Goal: Task Accomplishment & Management: Use online tool/utility

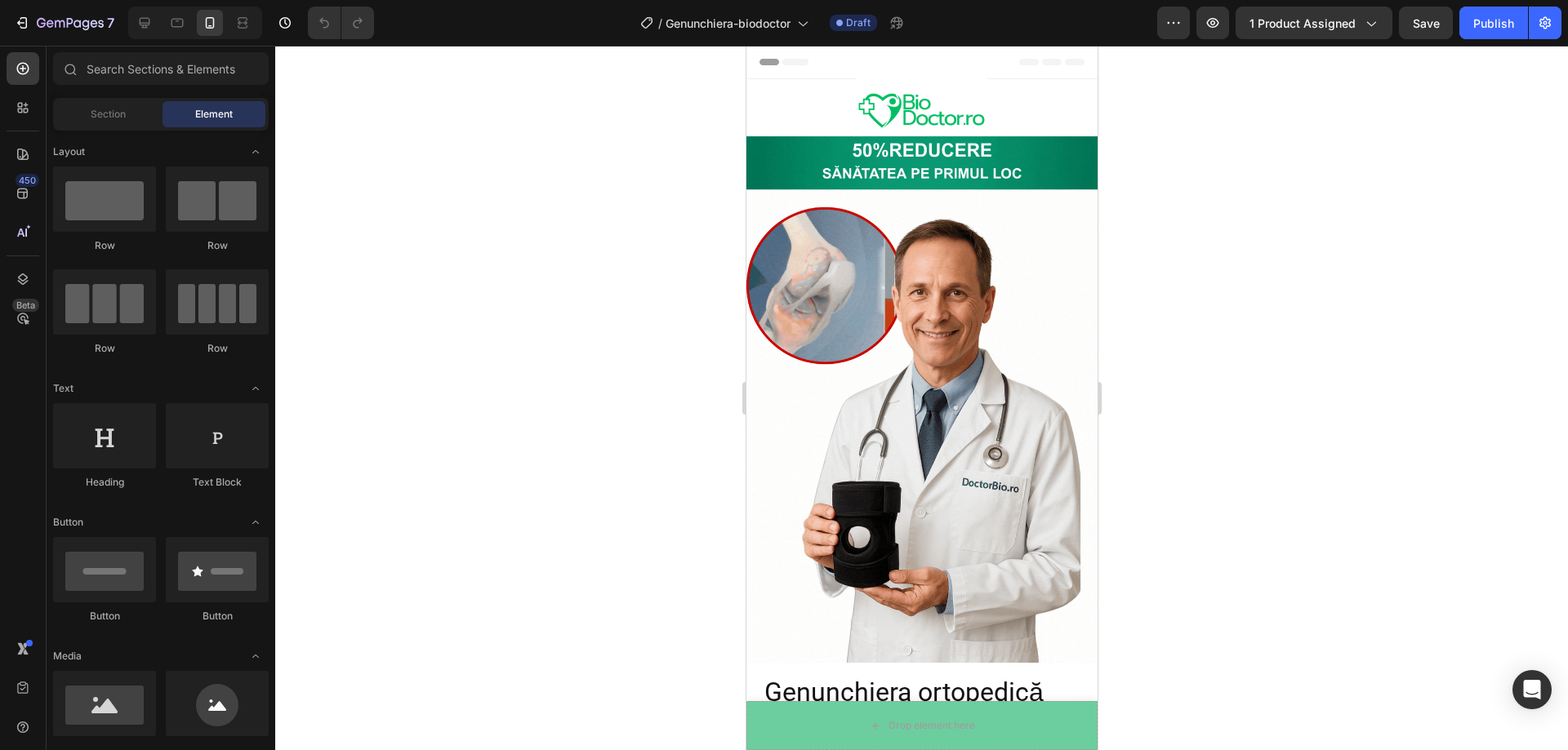
click at [791, 60] on span "Header" at bounding box center [794, 61] width 36 height 16
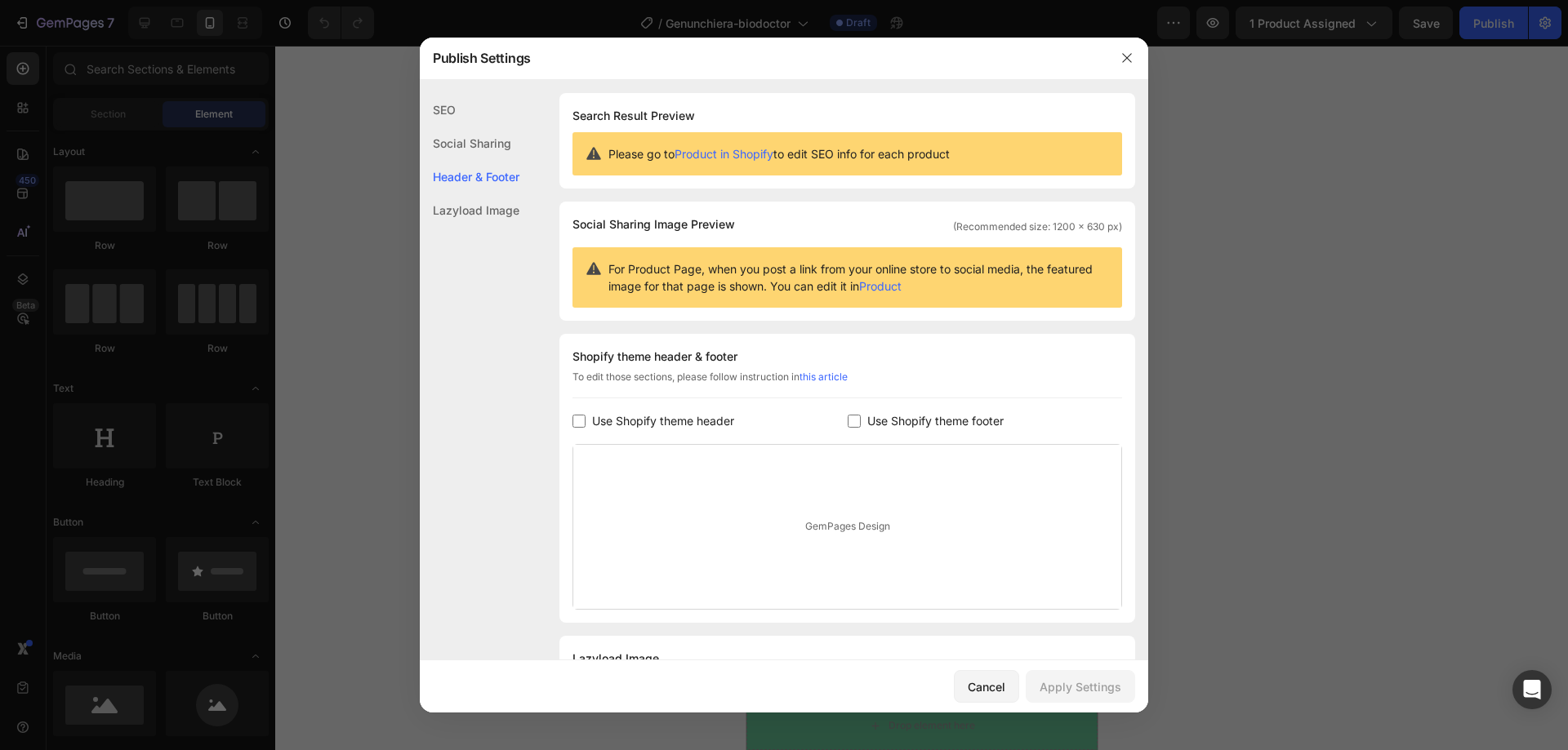
scroll to position [83, 0]
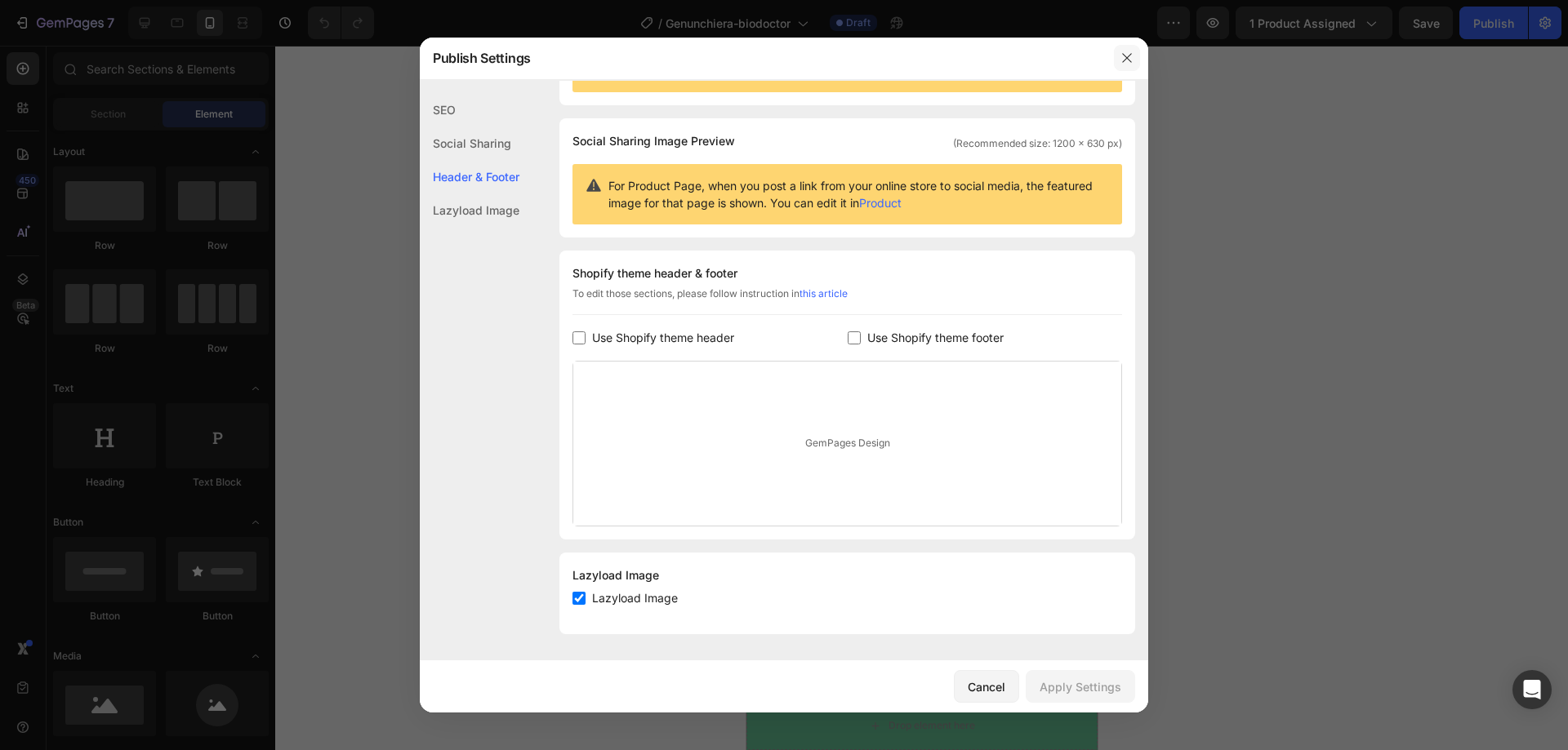
click at [1128, 60] on icon "button" at bounding box center [1127, 58] width 13 height 13
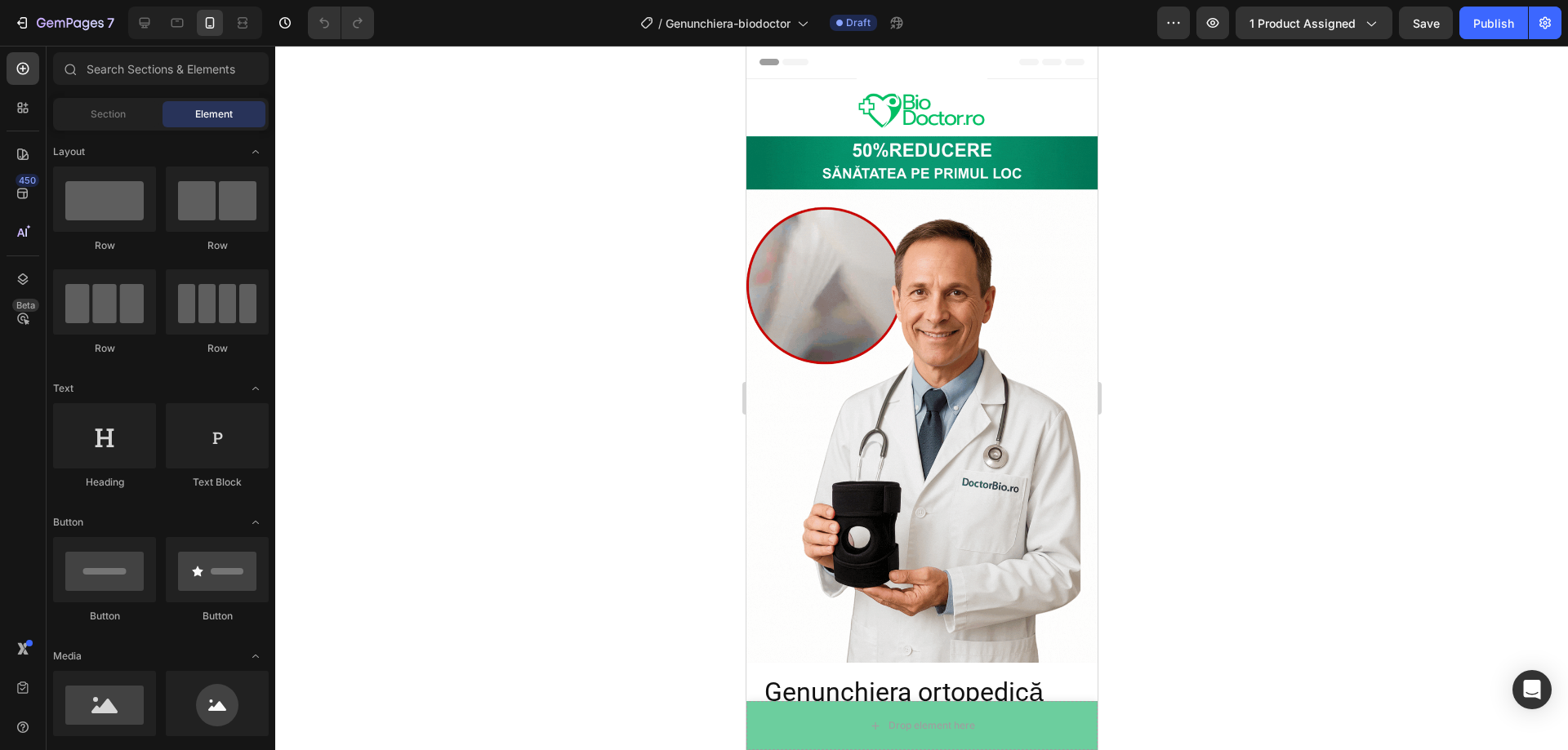
click at [1041, 60] on icon at bounding box center [1050, 61] width 20 height 7
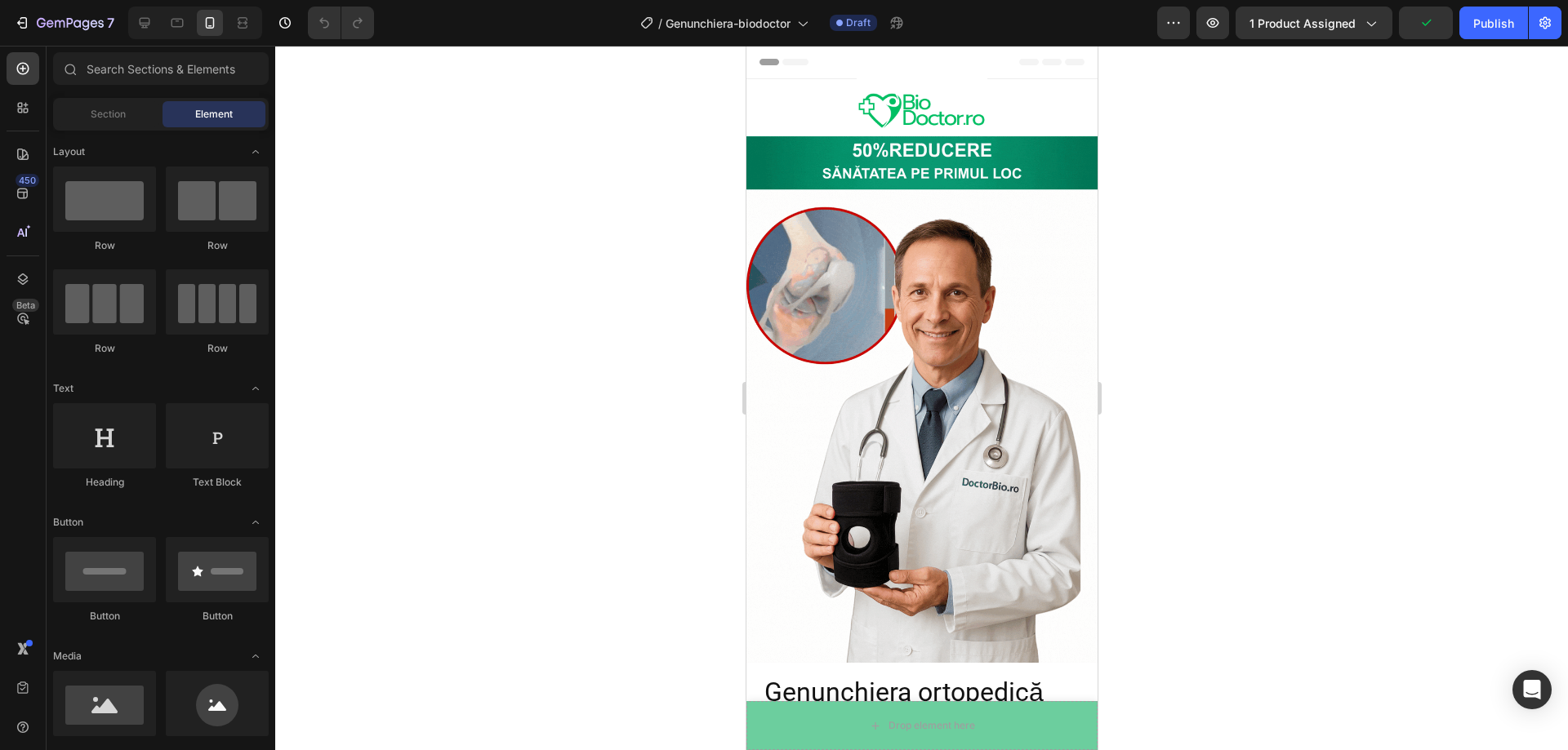
click at [856, 53] on div "Header" at bounding box center [920, 62] width 325 height 33
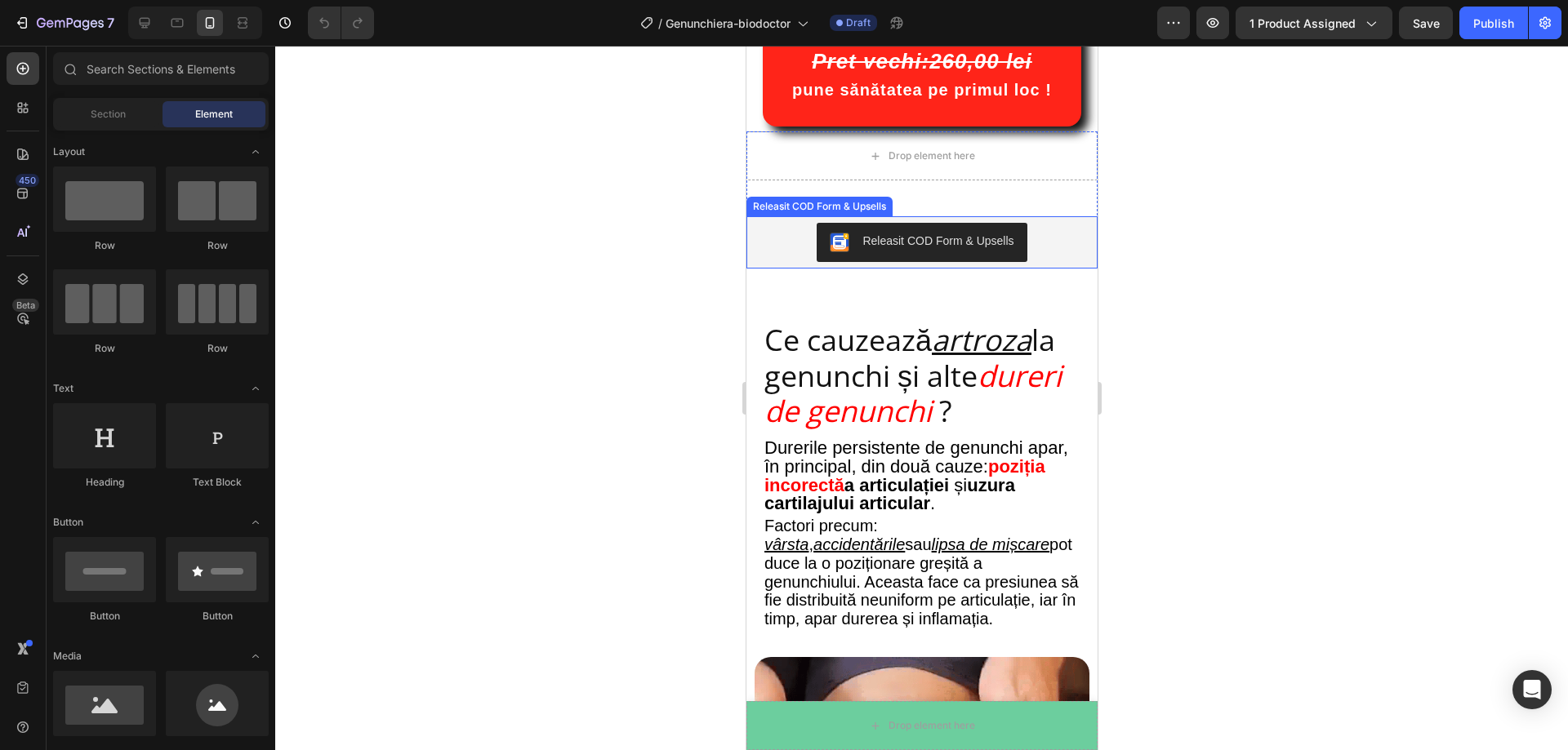
scroll to position [1551, 0]
